Goal: Transaction & Acquisition: Purchase product/service

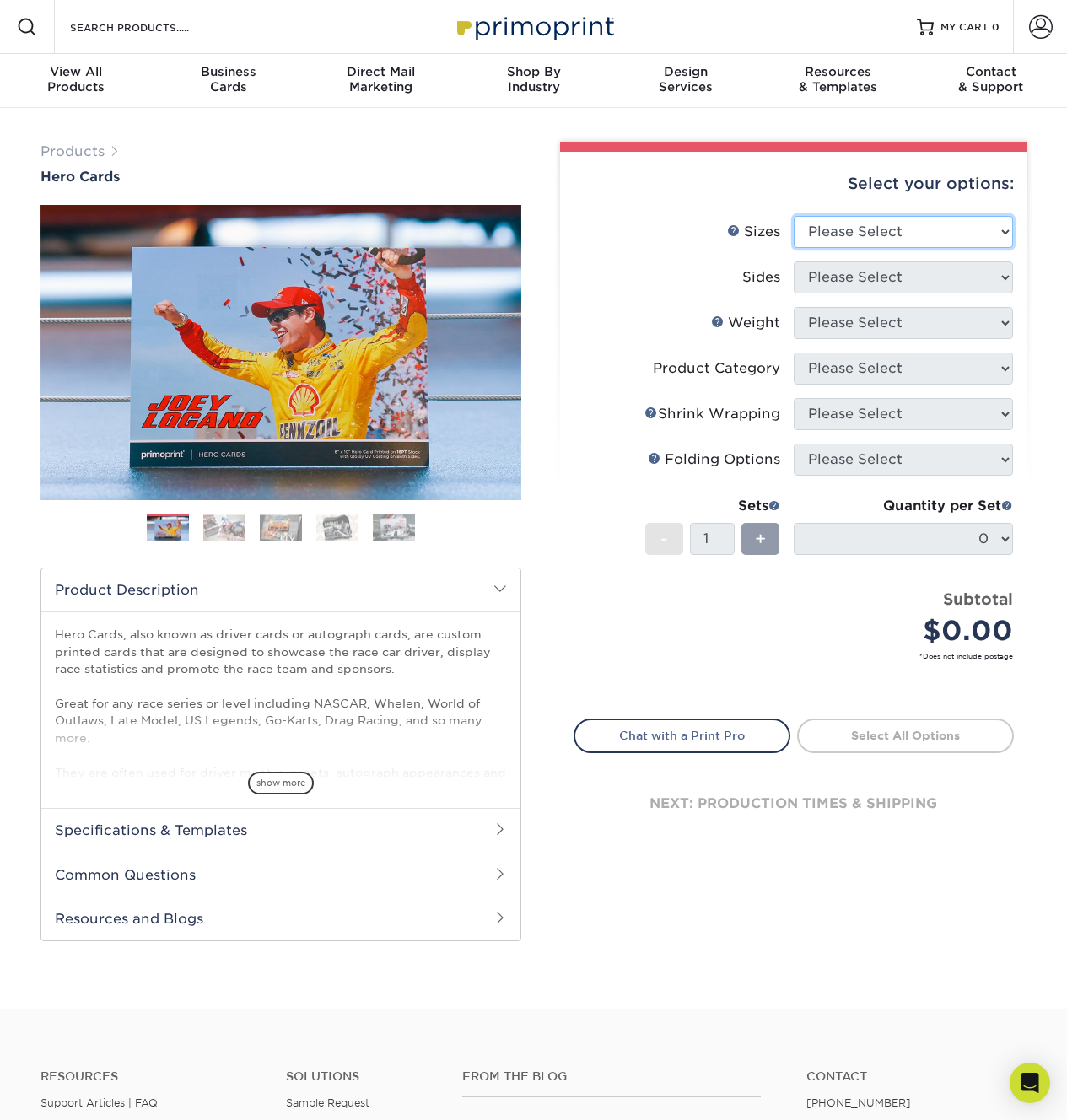
click at [858, 223] on select "Please Select 1.5" x 7" 4" x 6" 5" x 7" 6" x 8" 6" x 8.5" 6" x 9" 7" x 8.5" 7.5…" at bounding box center [904, 231] width 219 height 32
click at [852, 241] on select "Please Select 1.5" x 7" 4" x 6" 5" x 7" 6" x 8" 6" x 8.5" 6" x 9" 7" x 8.5" 7.5…" at bounding box center [904, 231] width 219 height 32
select select "8.00x10.00"
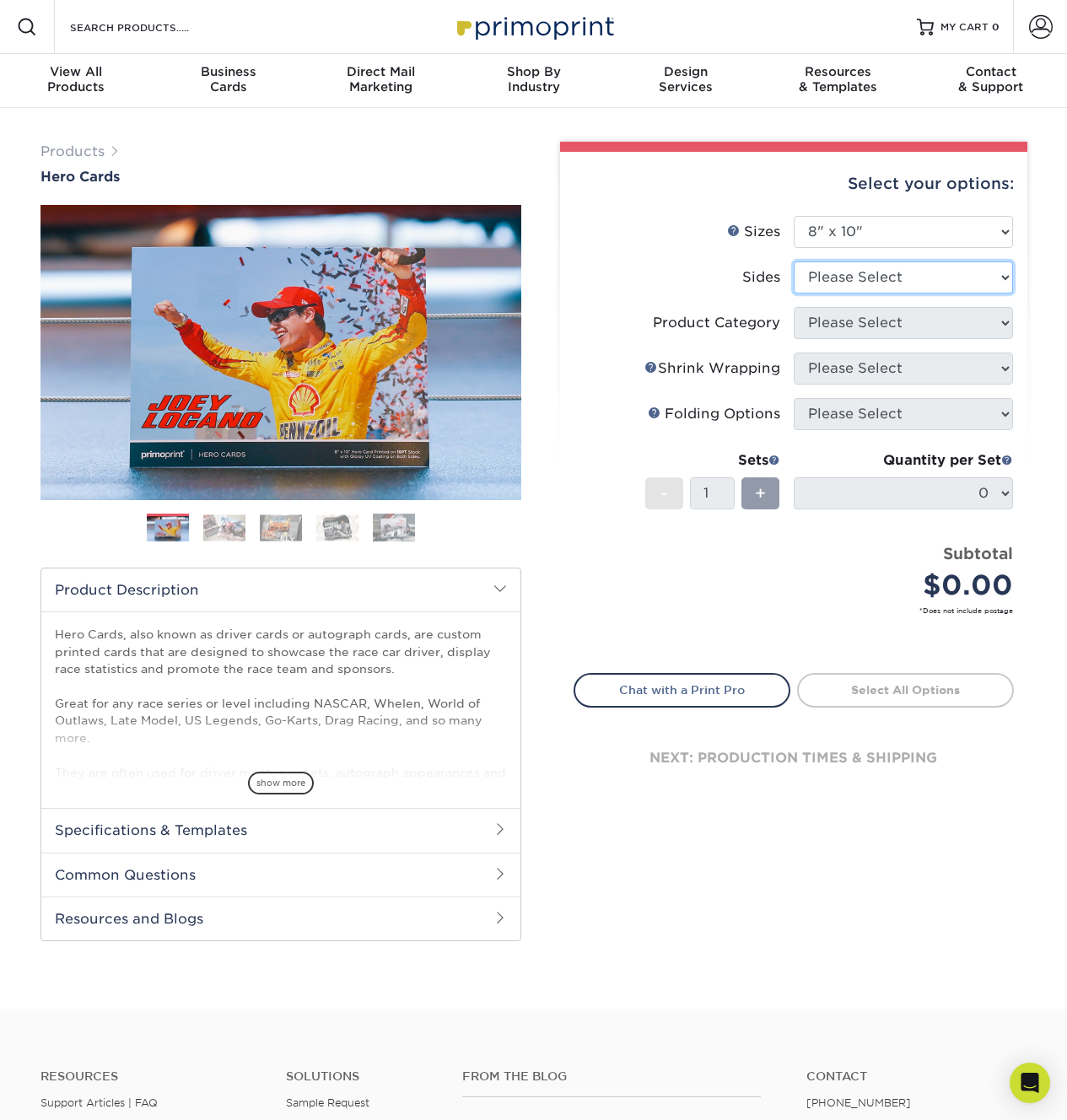
click at [868, 271] on select "Please Select Print Both Sides Print Front Only" at bounding box center [904, 277] width 219 height 32
select select "32d3c223-f82c-492b-b915-ba065a00862f"
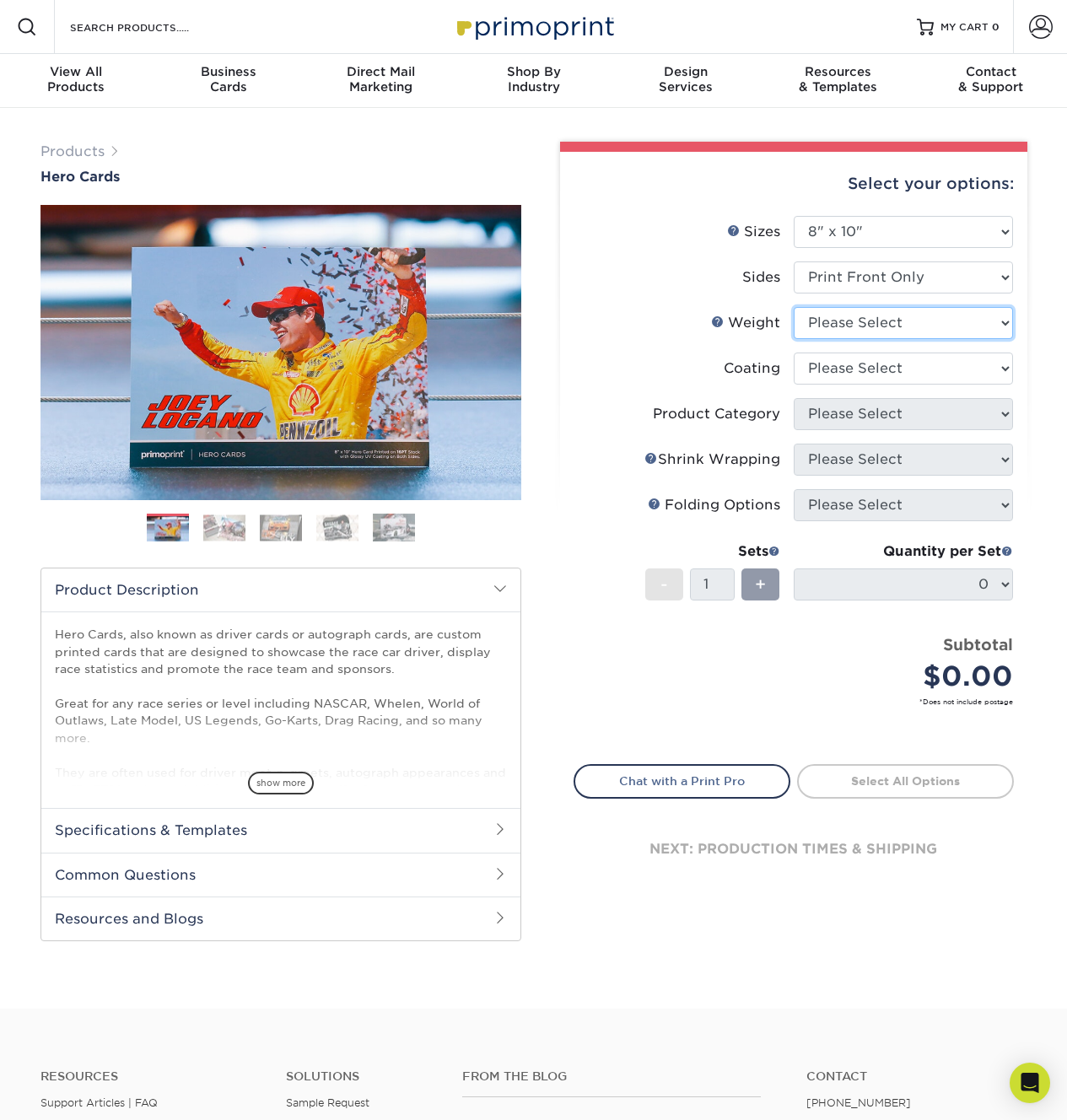
click at [858, 323] on select "Please Select 100LB 14PT 16PT" at bounding box center [904, 322] width 219 height 32
select select "16PT"
click at [834, 364] on select at bounding box center [904, 368] width 219 height 32
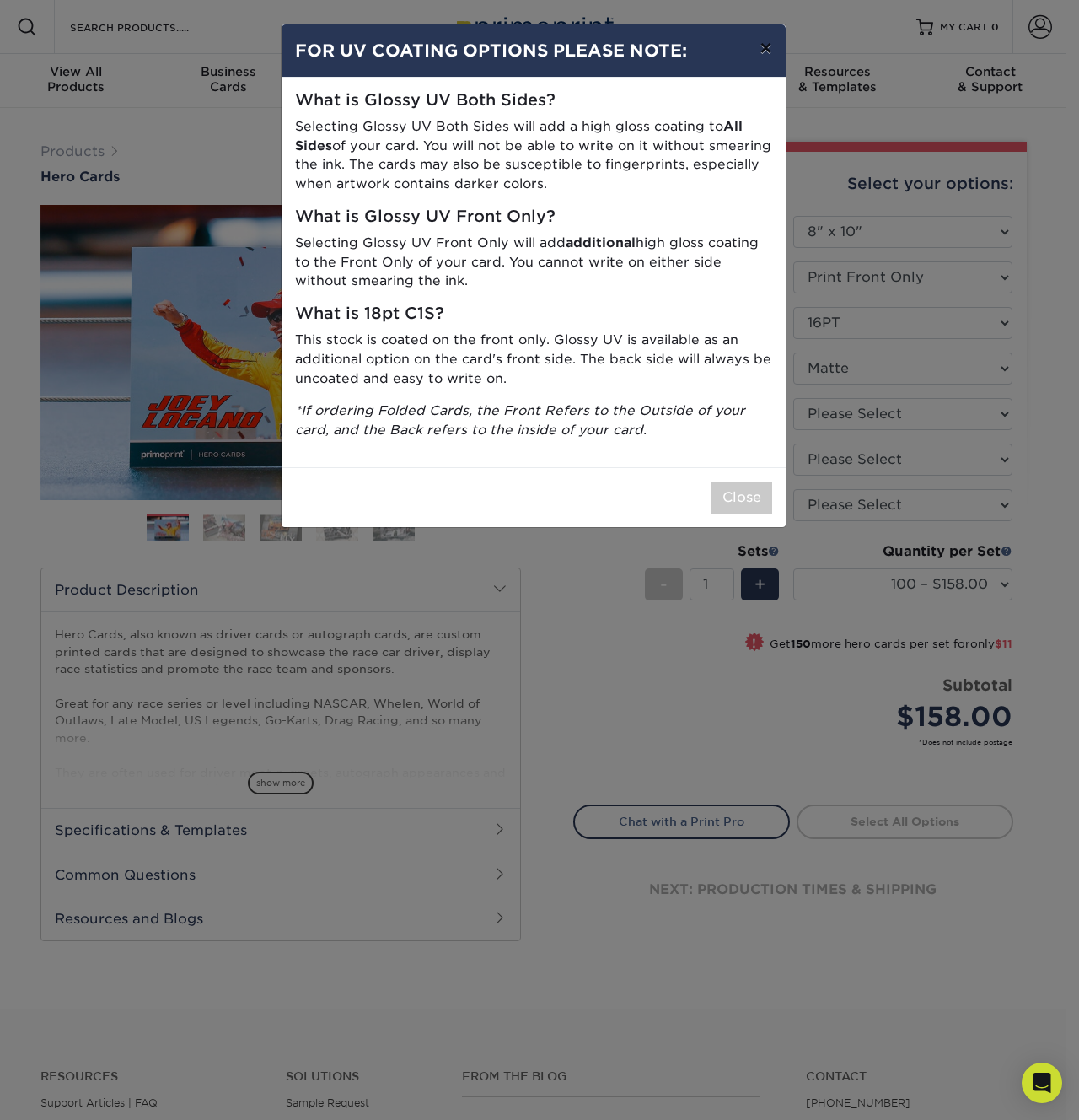
click at [777, 51] on button "×" at bounding box center [766, 48] width 39 height 48
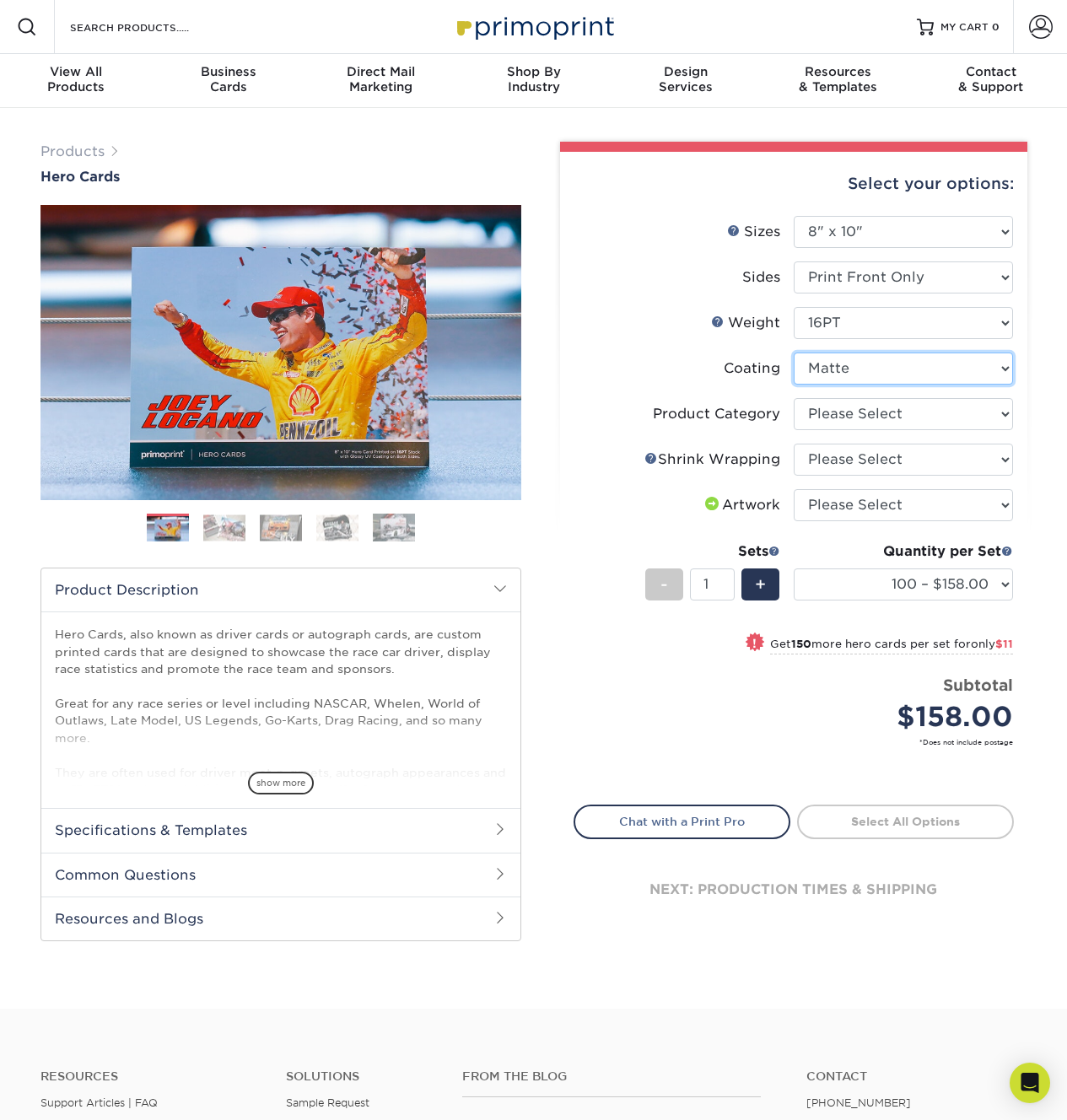
click at [886, 368] on select at bounding box center [904, 368] width 219 height 32
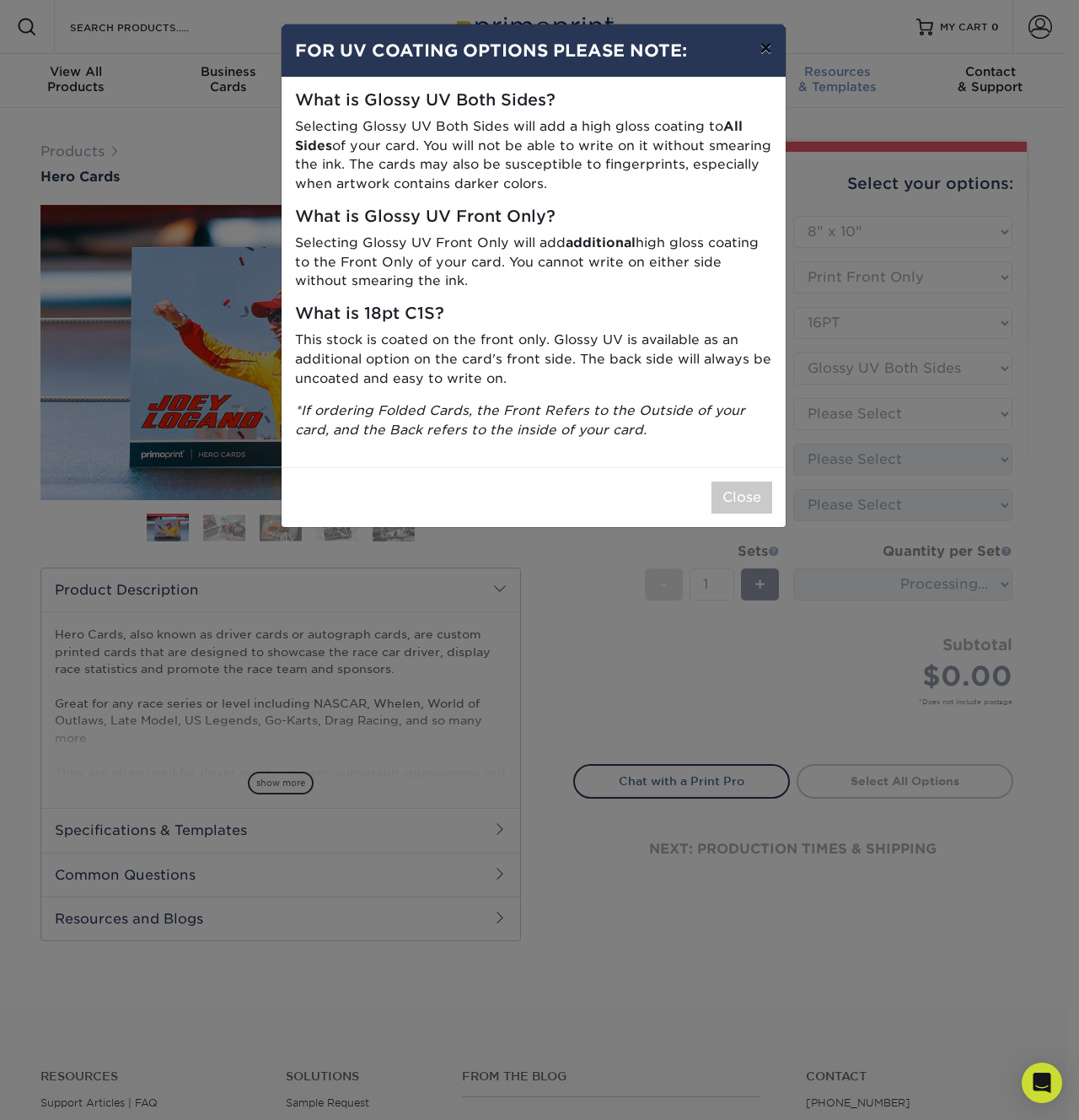
click at [762, 56] on button "×" at bounding box center [766, 48] width 39 height 48
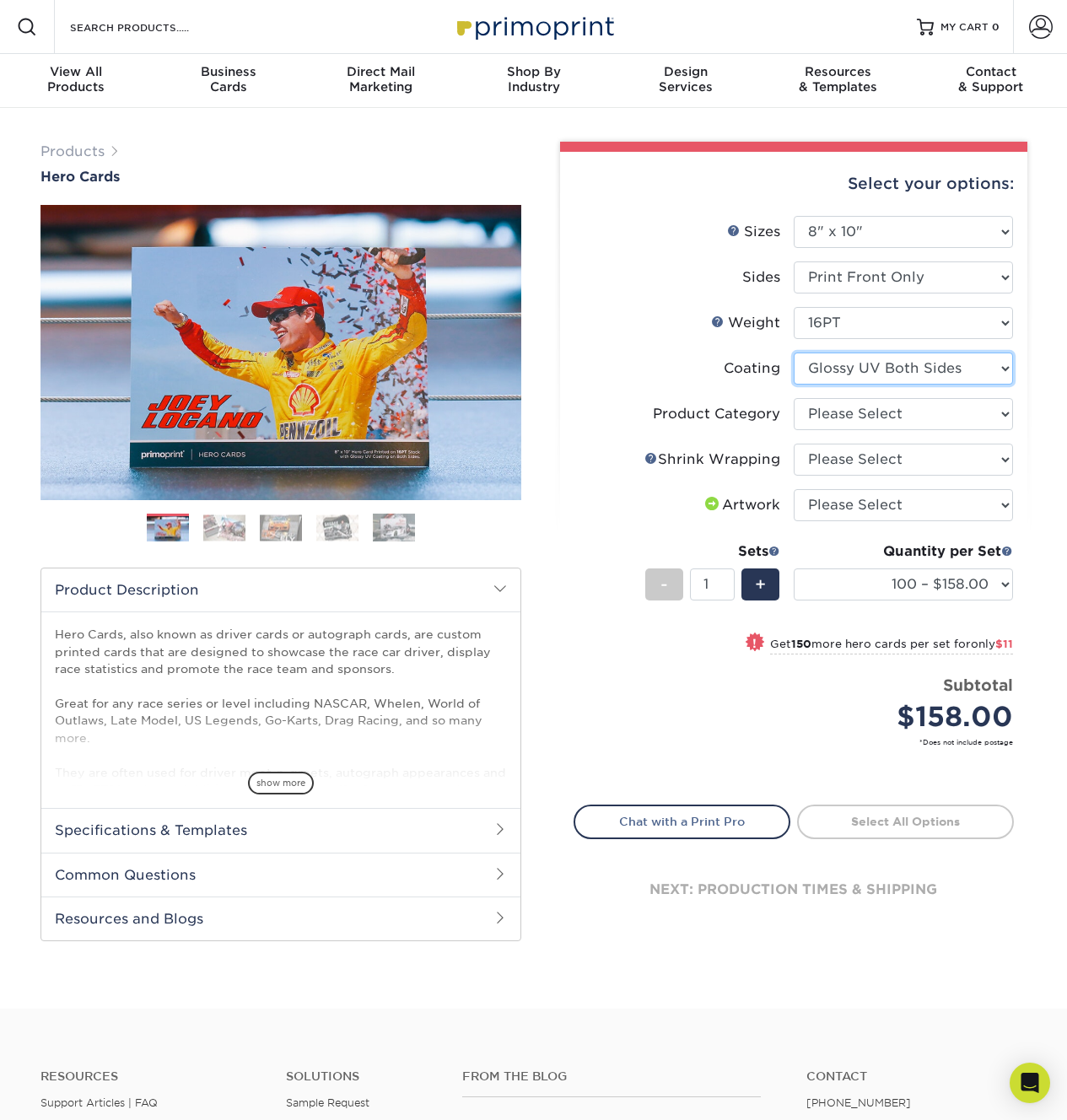
click at [917, 376] on select at bounding box center [904, 368] width 219 height 32
select select "1e8116af-acfc-44b1-83dc-8181aa338834"
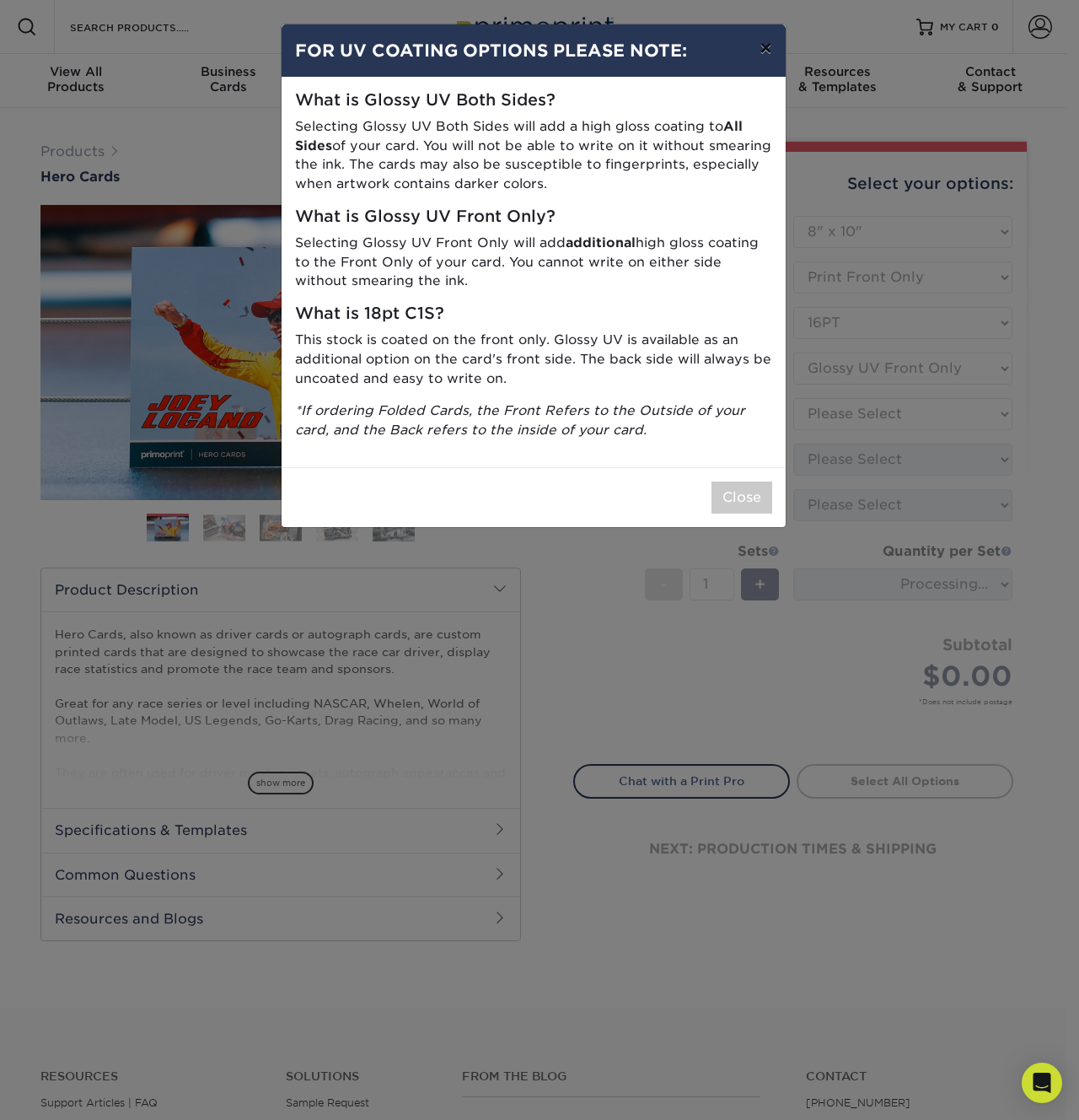
click at [768, 53] on button "×" at bounding box center [766, 48] width 39 height 48
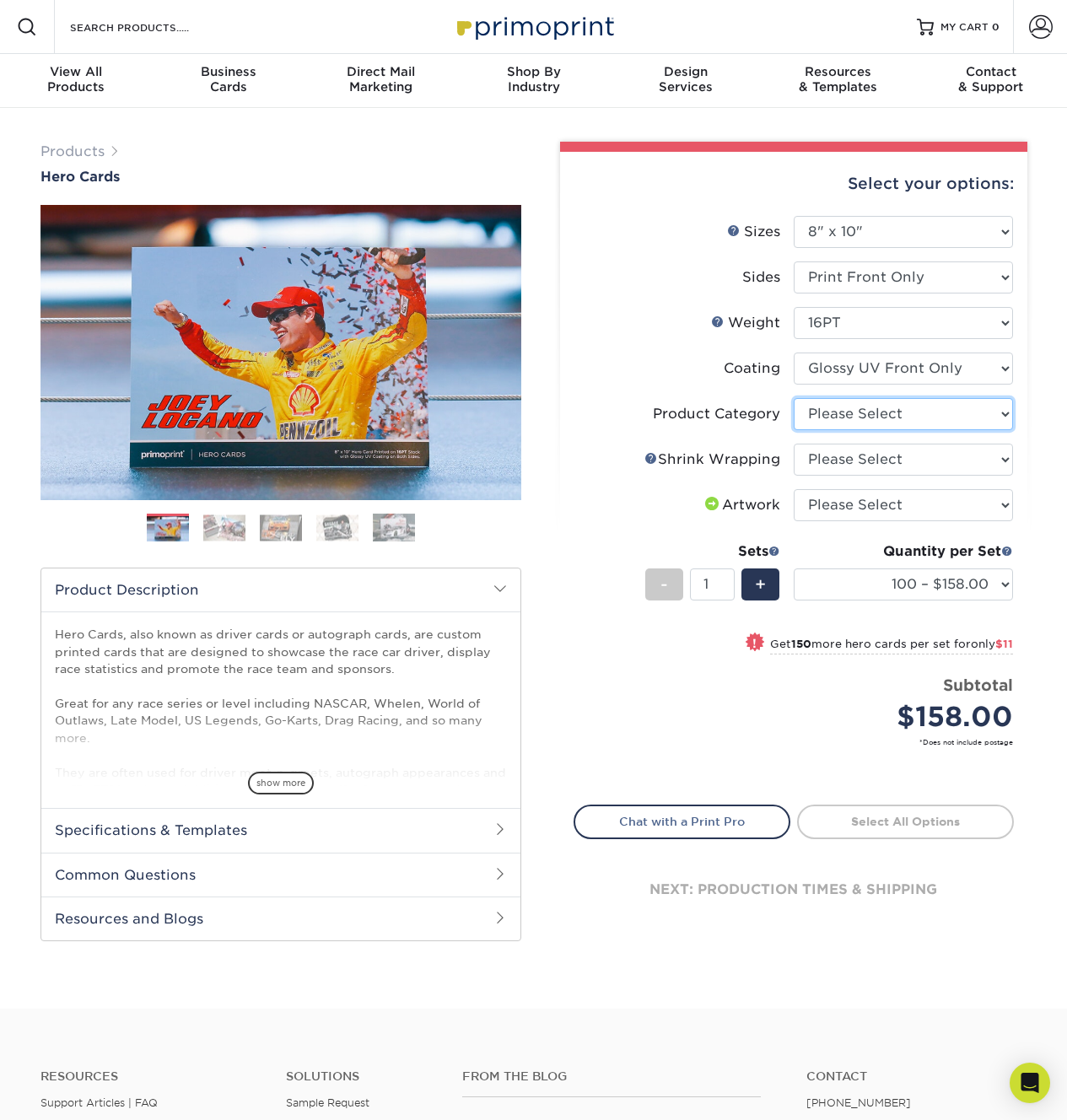
click at [949, 418] on select "Please Select Sell Sheets" at bounding box center [904, 413] width 219 height 32
select select "eddd4a87-9082-47bb-843b-3bca55f6c842"
click at [235, 536] on img at bounding box center [223, 527] width 42 height 26
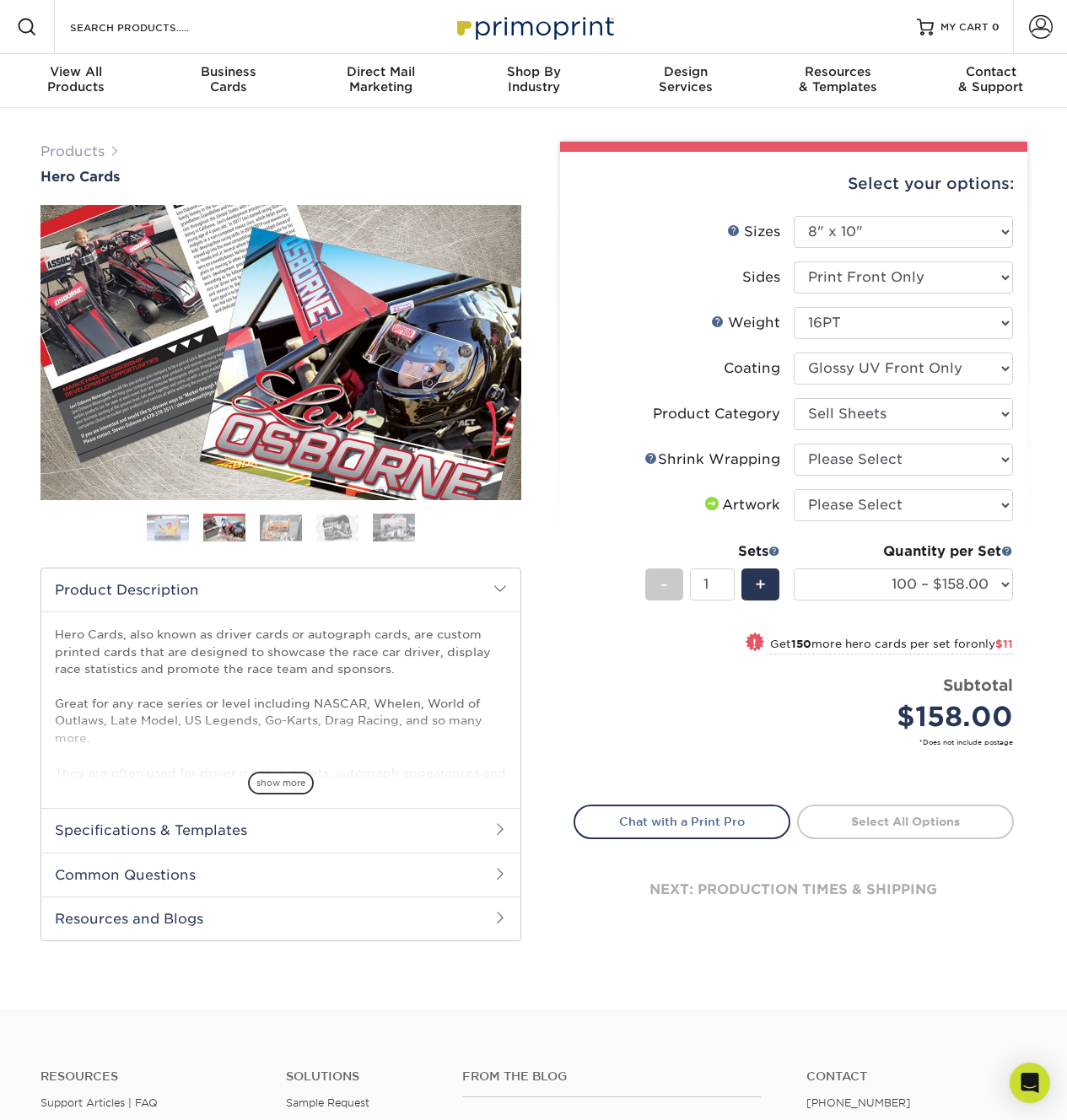
click at [278, 531] on img at bounding box center [281, 527] width 42 height 26
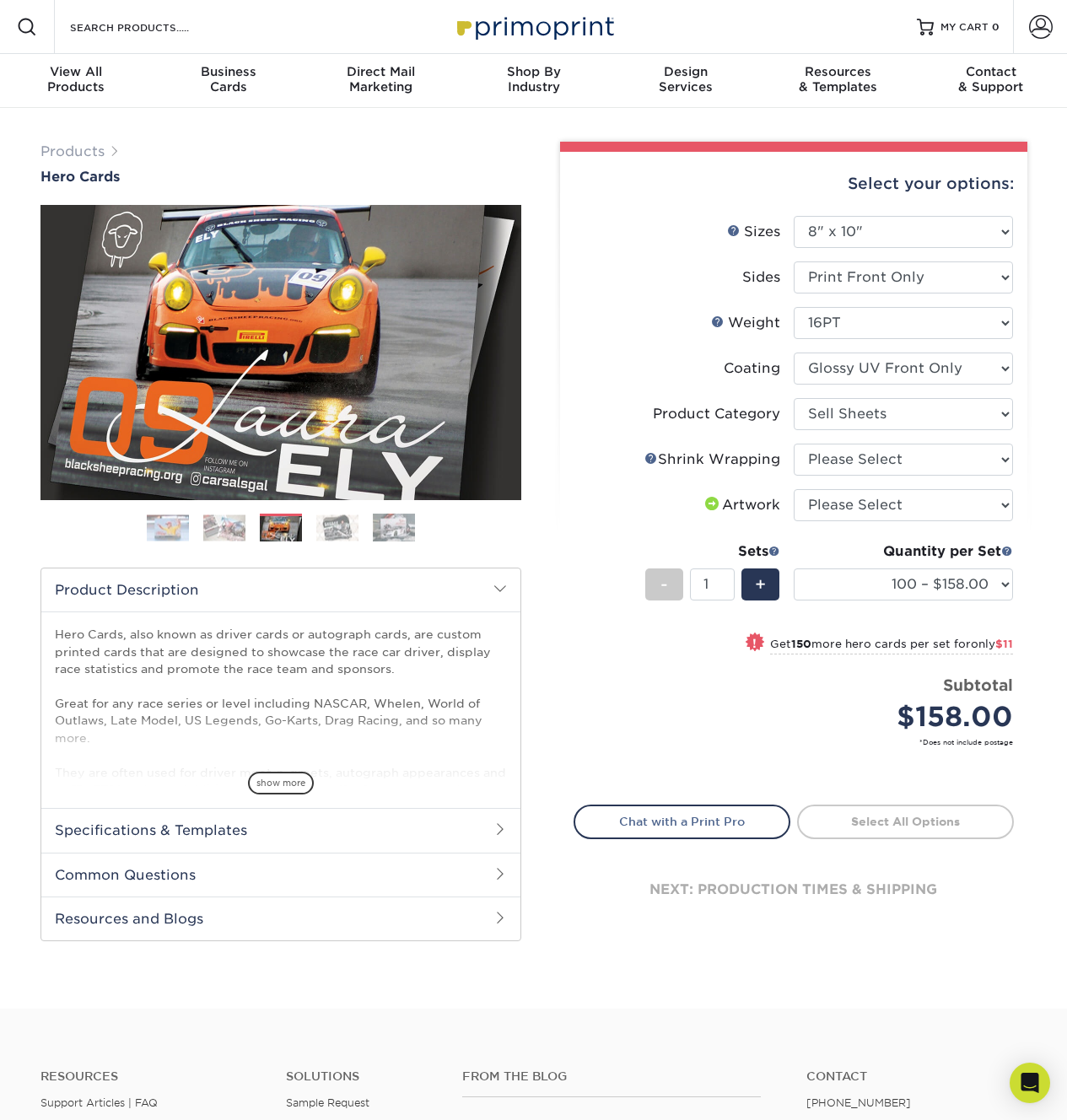
click at [335, 529] on img at bounding box center [337, 527] width 42 height 26
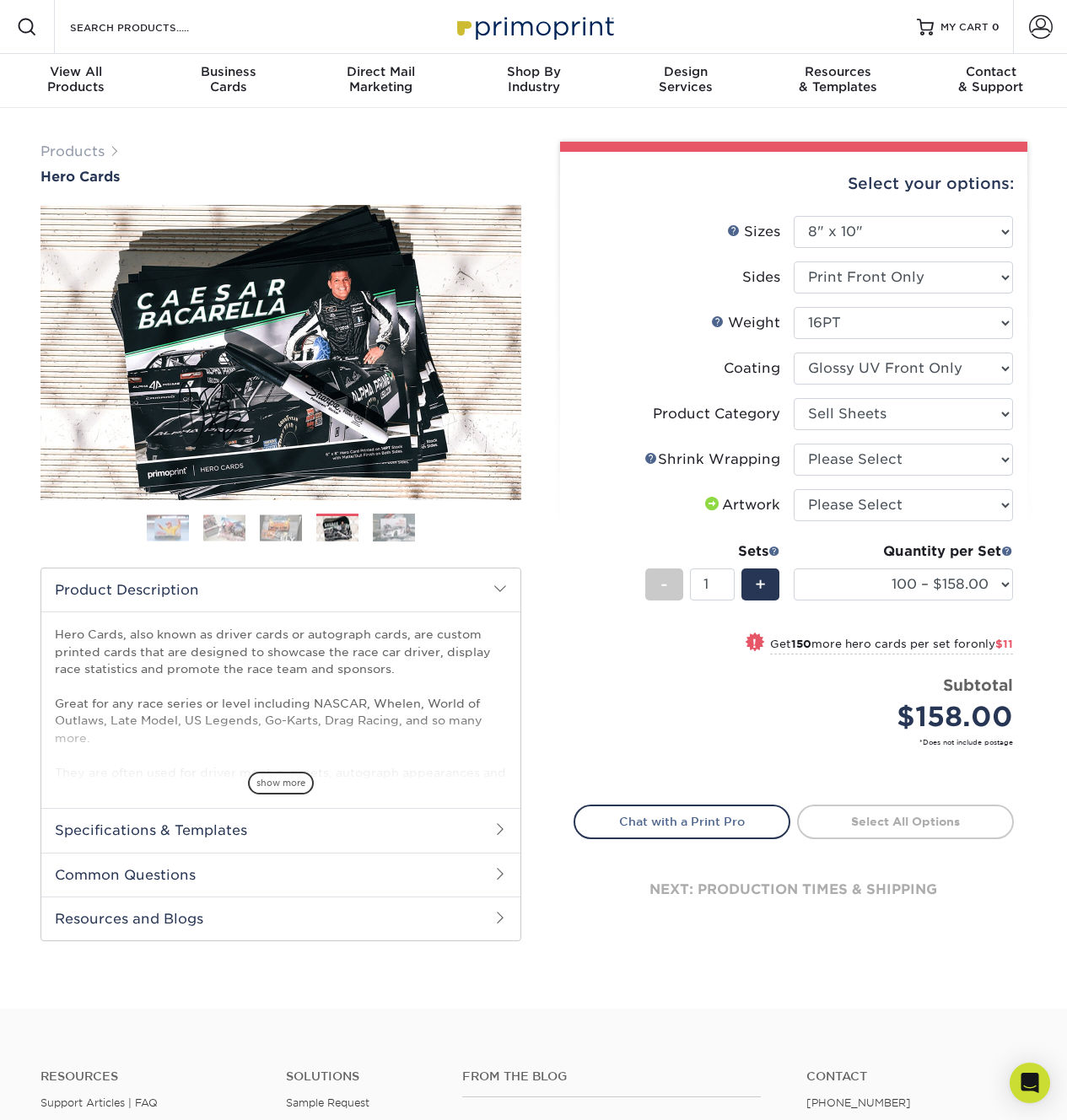
click at [388, 530] on img at bounding box center [393, 527] width 42 height 29
